Goal: Transaction & Acquisition: Purchase product/service

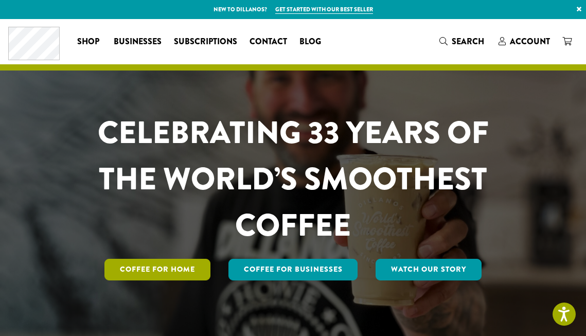
click at [198, 279] on link "Coffee for Home" at bounding box center [158, 270] width 106 height 22
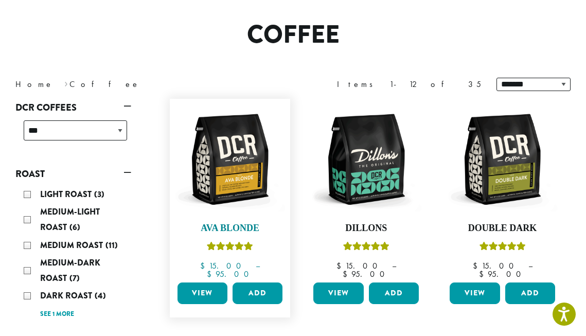
scroll to position [72, 0]
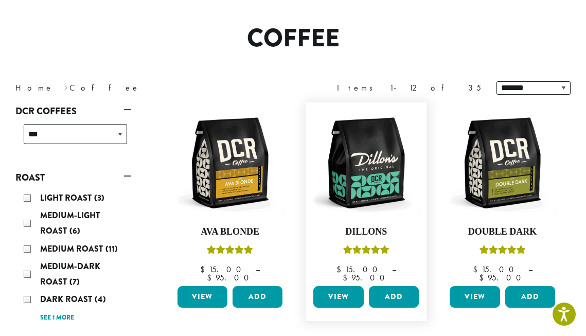
click at [345, 286] on link "View" at bounding box center [339, 297] width 50 height 22
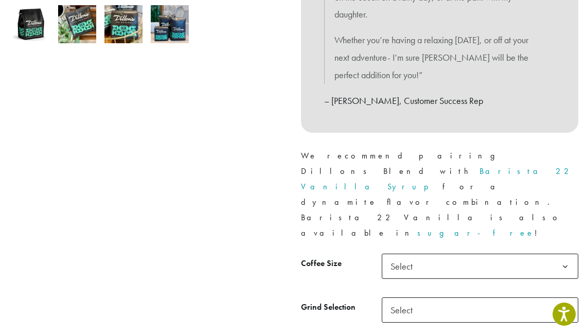
scroll to position [385, 0]
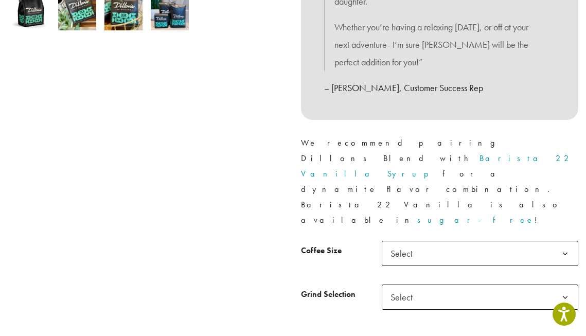
click at [437, 241] on span "Select" at bounding box center [480, 253] width 197 height 25
